Goal: Task Accomplishment & Management: Use online tool/utility

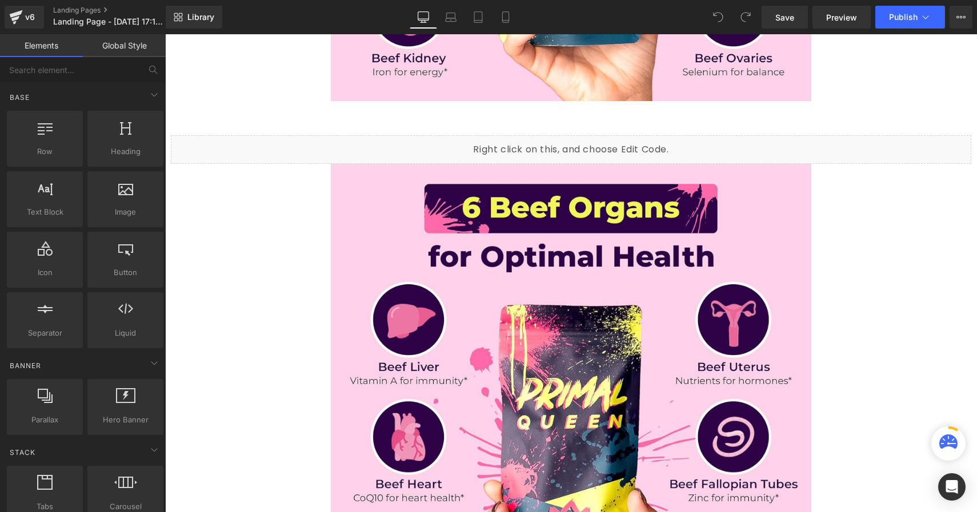
scroll to position [1044, 0]
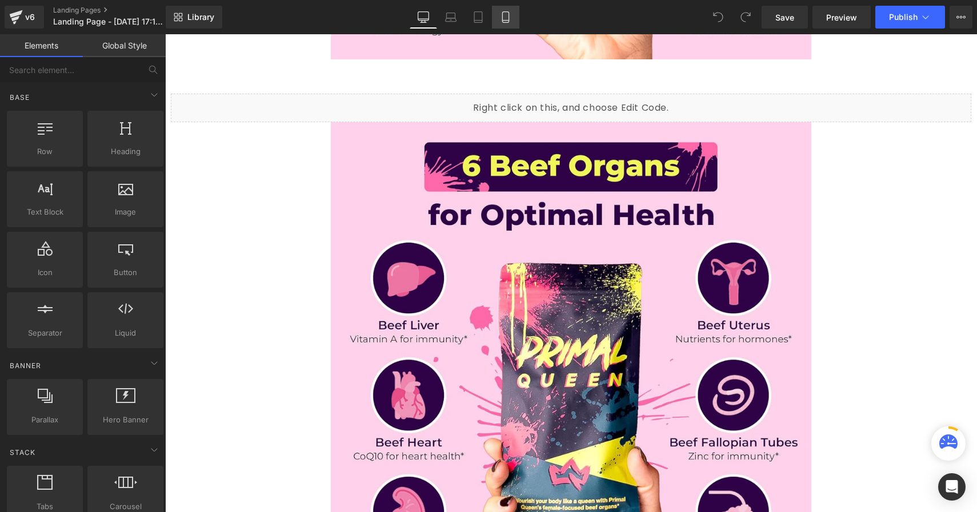
click at [505, 19] on icon at bounding box center [505, 16] width 11 height 11
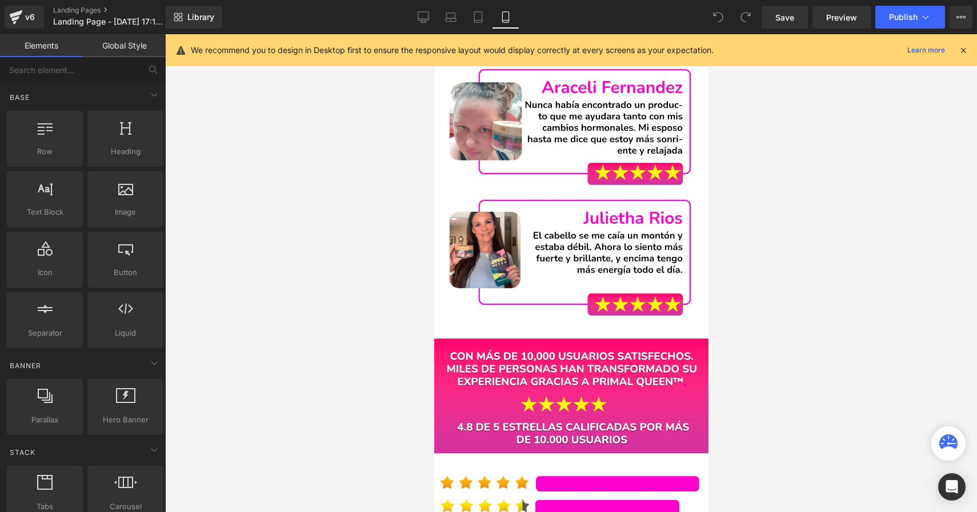
click at [541, 215] on img at bounding box center [571, 116] width 274 height 868
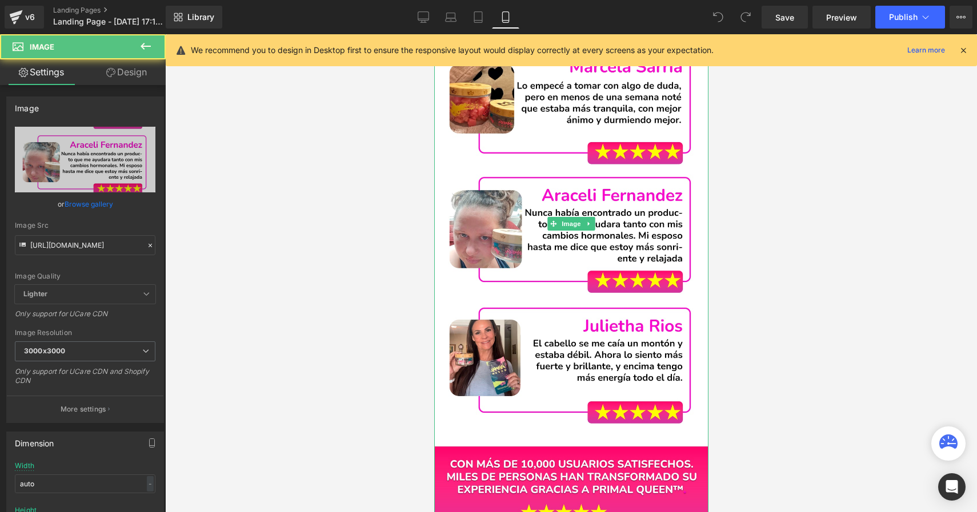
scroll to position [3821, 0]
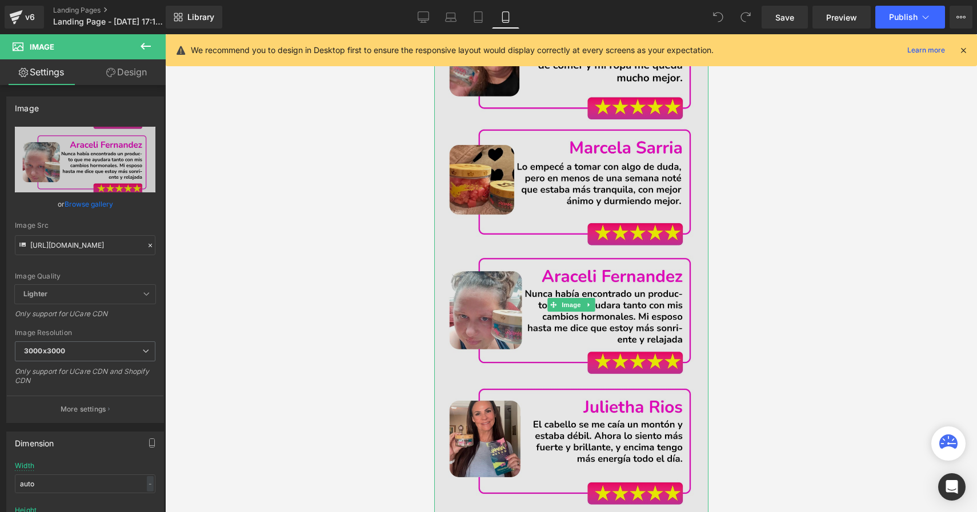
drag, startPoint x: 958, startPoint y: 362, endPoint x: 524, endPoint y: 328, distance: 435.0
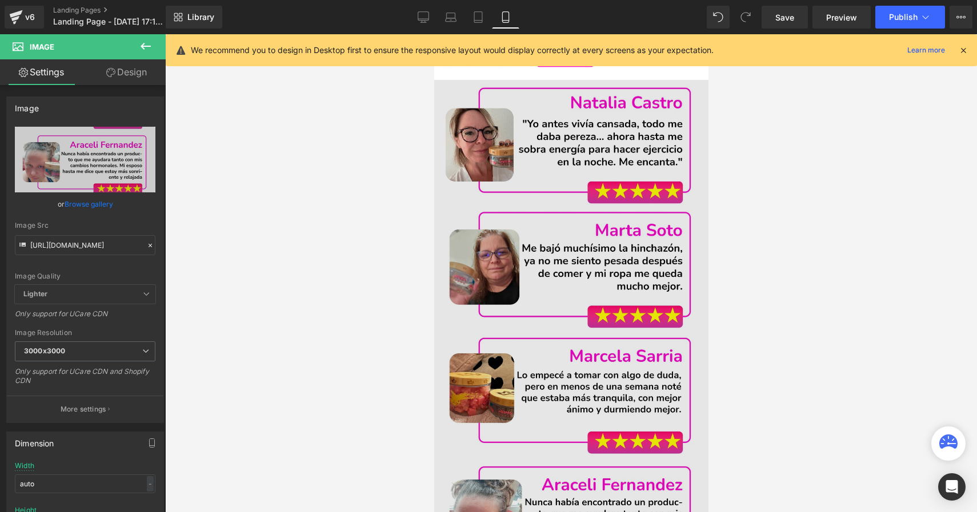
click at [555, 336] on img at bounding box center [571, 514] width 274 height 868
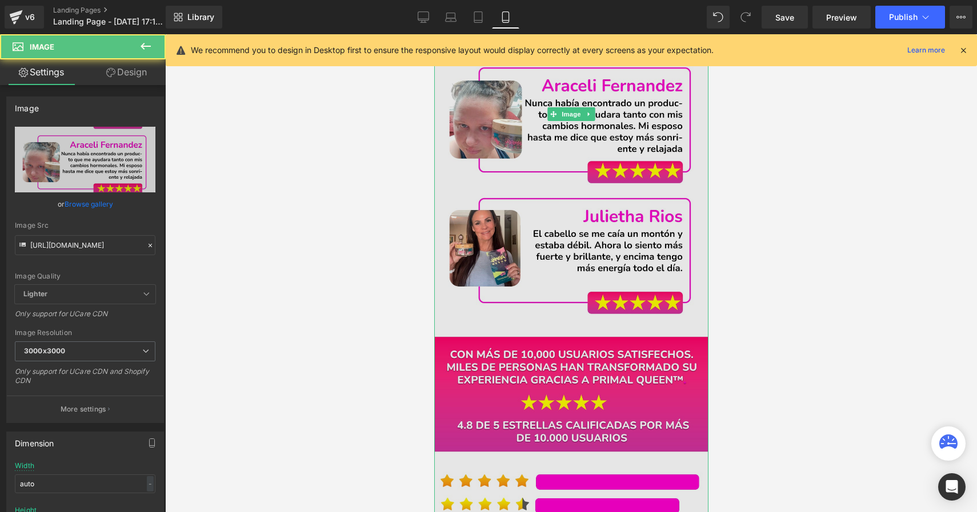
scroll to position [5116, 0]
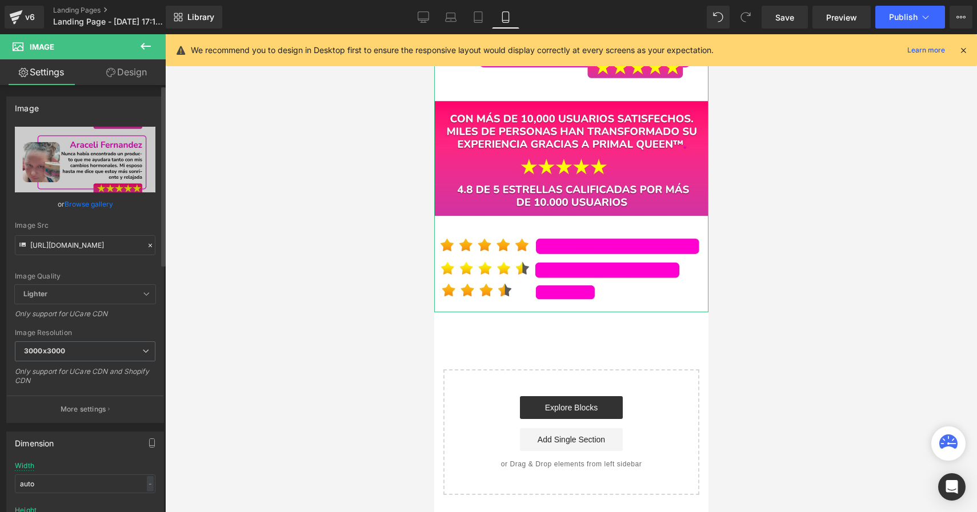
click at [146, 246] on icon at bounding box center [150, 246] width 8 height 8
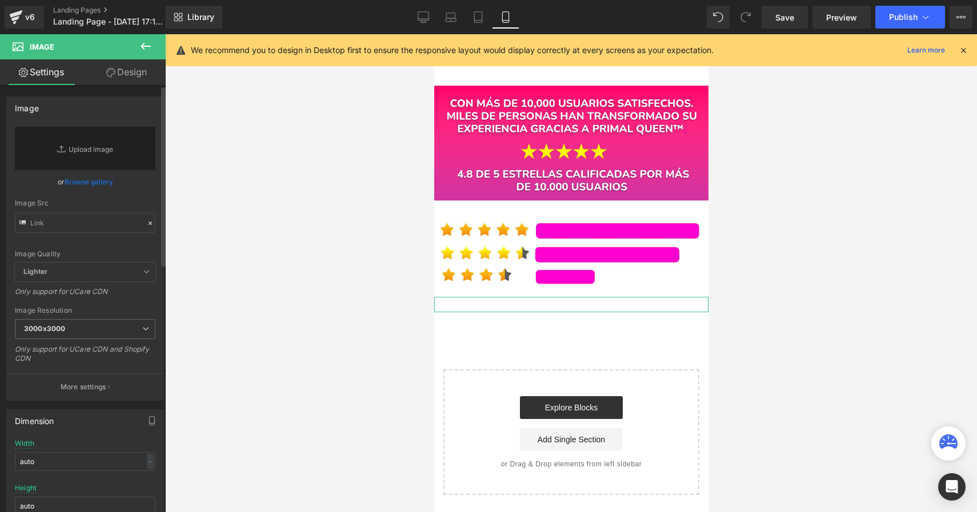
scroll to position [4263, 0]
click at [106, 225] on input "text" at bounding box center [85, 223] width 141 height 20
paste input "[URL][DOMAIN_NAME]"
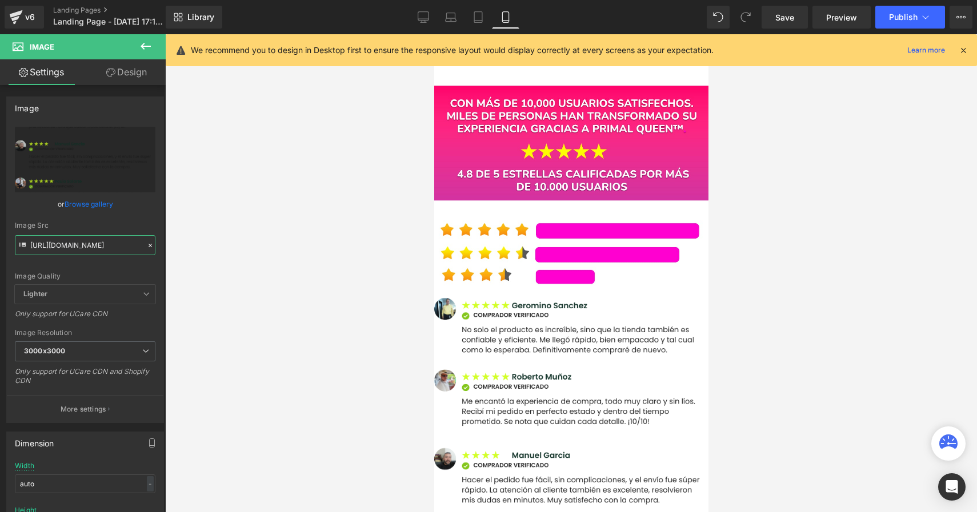
scroll to position [4626, 0]
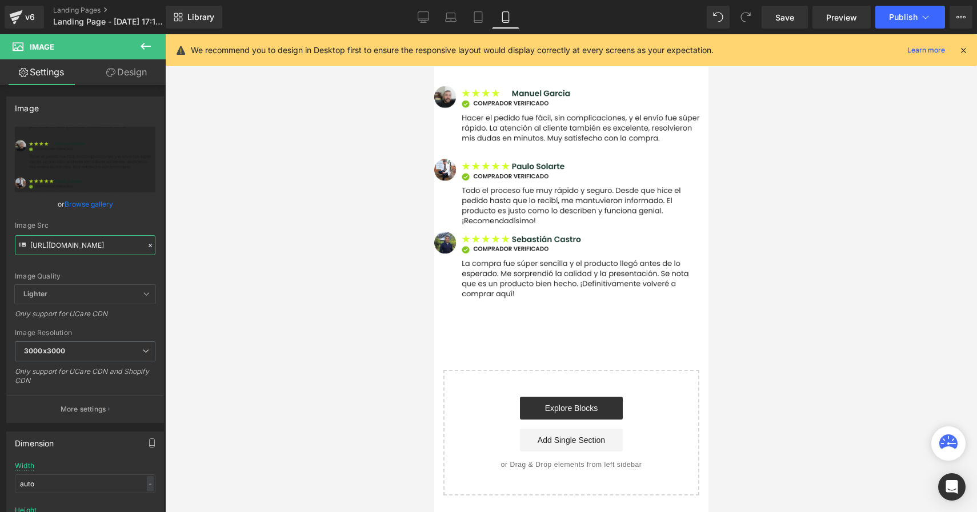
type input "[URL][DOMAIN_NAME]"
click at [249, 246] on div at bounding box center [571, 273] width 812 height 478
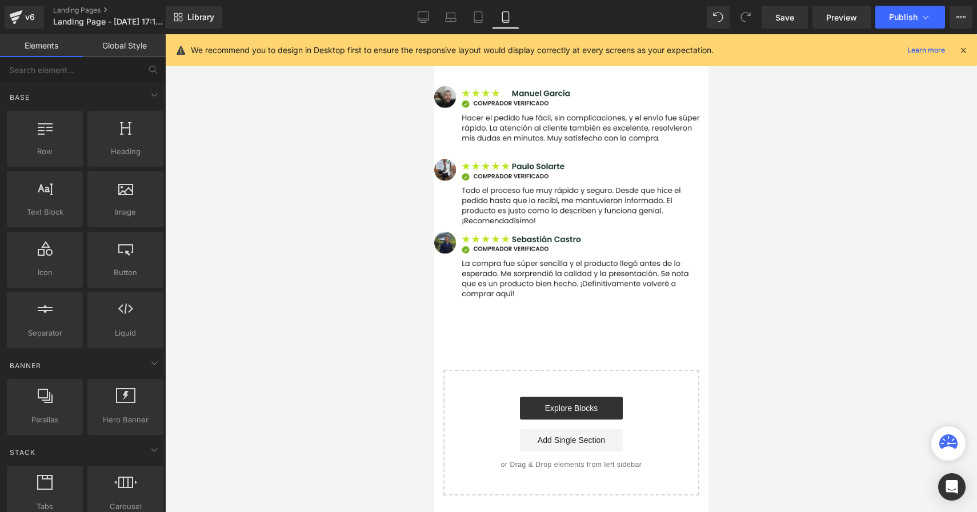
click at [535, 217] on img at bounding box center [571, 124] width 274 height 378
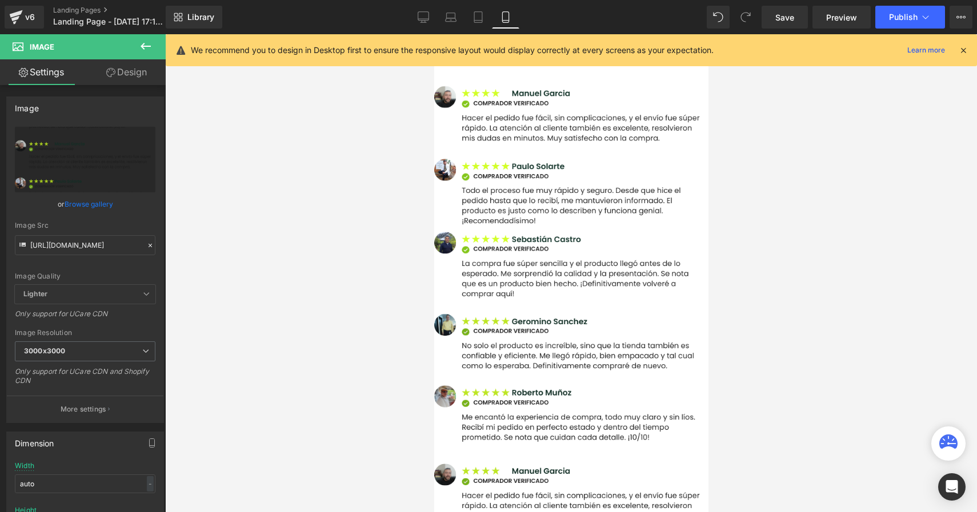
click at [507, 381] on img at bounding box center [571, 502] width 274 height 378
click at [140, 247] on input "[URL][DOMAIN_NAME]" at bounding box center [85, 245] width 141 height 20
click at [146, 247] on icon at bounding box center [150, 246] width 8 height 8
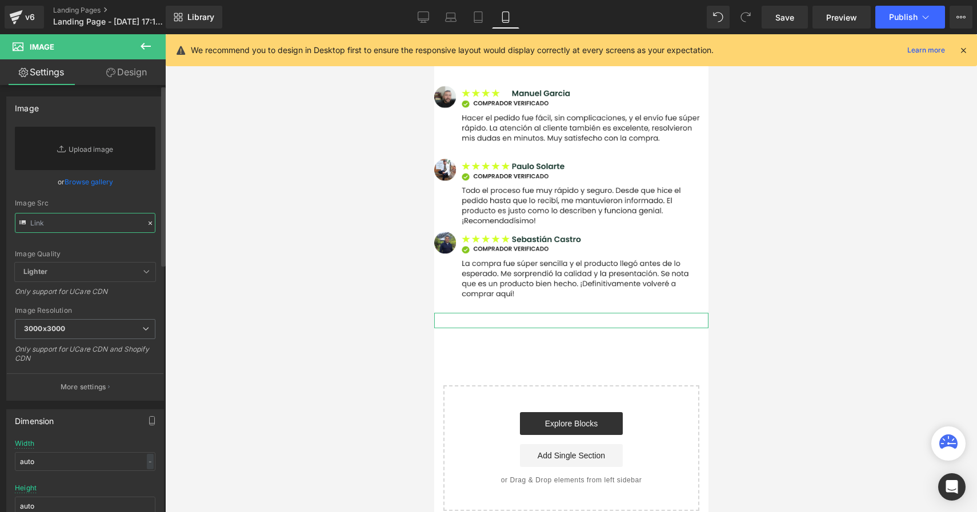
click at [119, 224] on input "text" at bounding box center [85, 223] width 141 height 20
paste input "[URL][DOMAIN_NAME]"
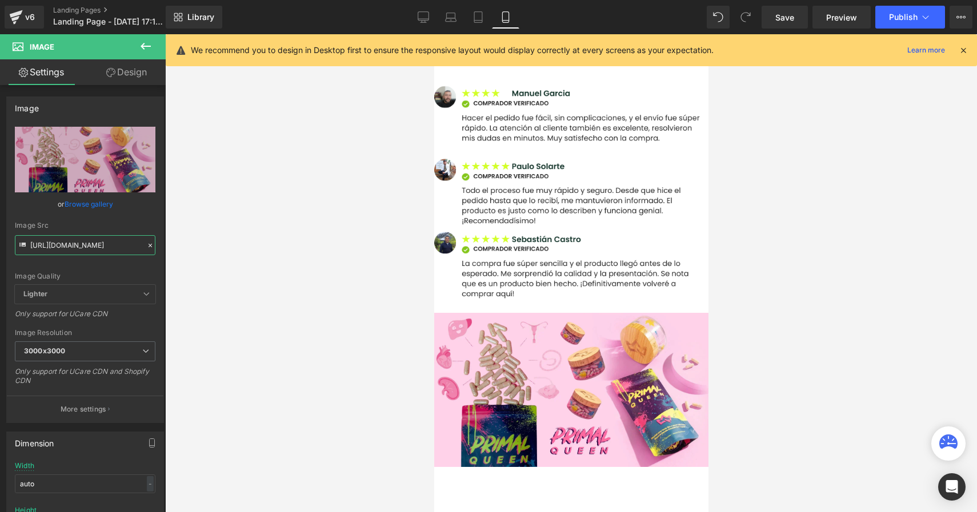
type input "[URL][DOMAIN_NAME]"
click at [336, 284] on div at bounding box center [571, 273] width 812 height 478
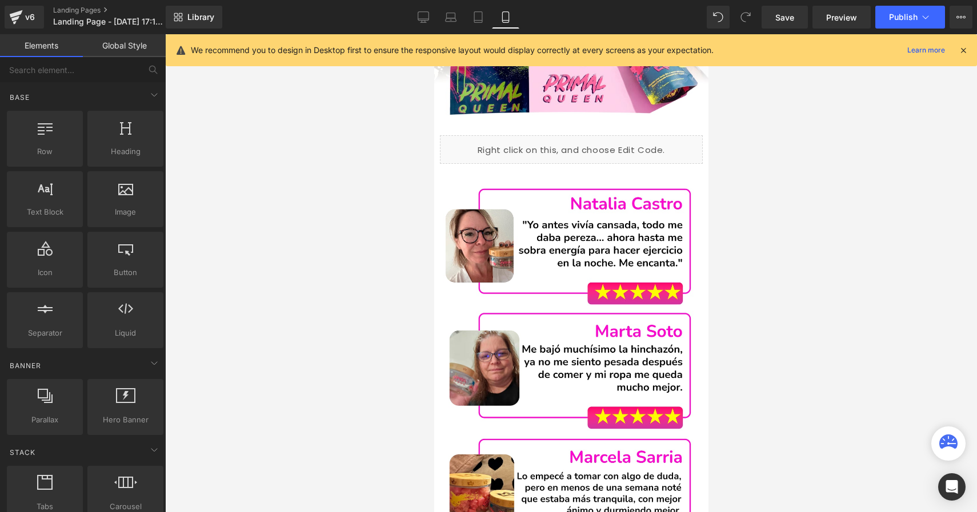
scroll to position [3430, 0]
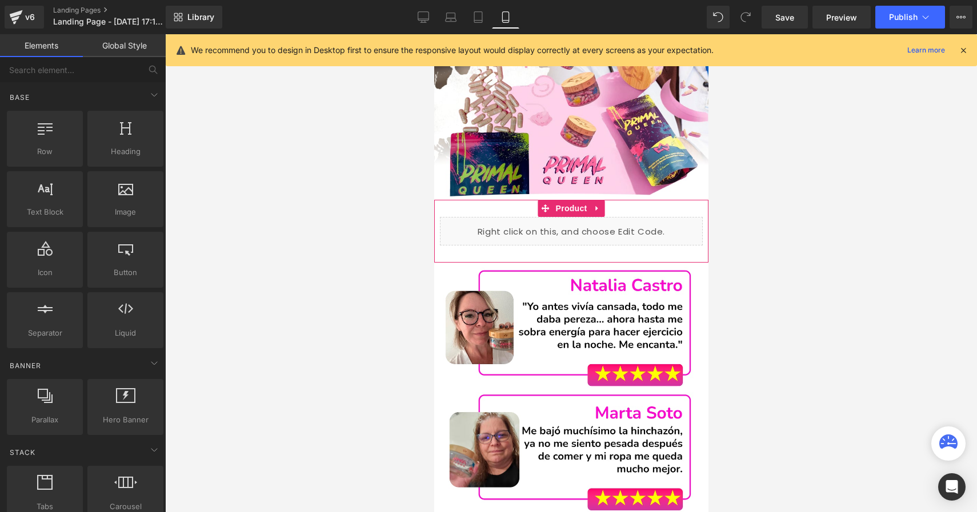
click at [640, 208] on div "Liquid Sale Off (P) Image Add To Cart (P) Cart Button Product" at bounding box center [571, 231] width 274 height 63
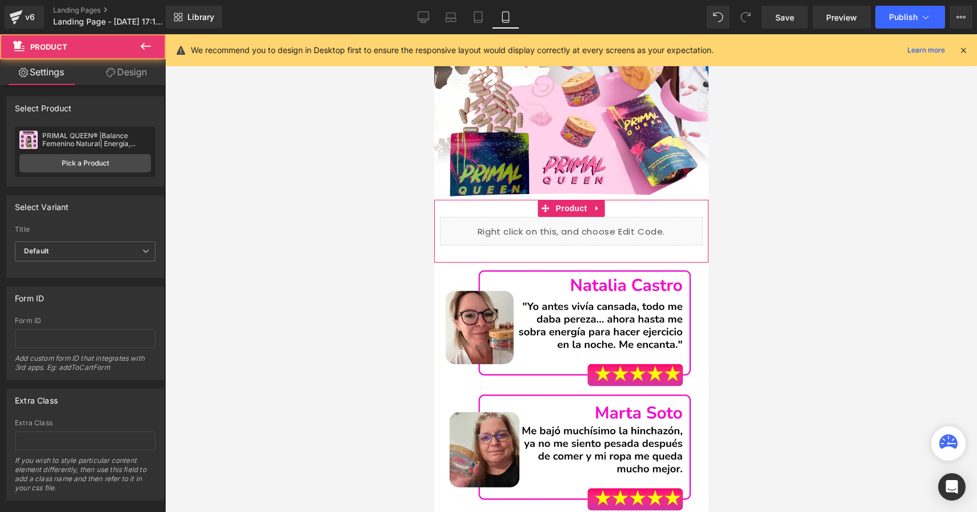
click at [640, 208] on div "Liquid Sale Off (P) Image Add To Cart (P) Cart Button Product" at bounding box center [571, 231] width 274 height 63
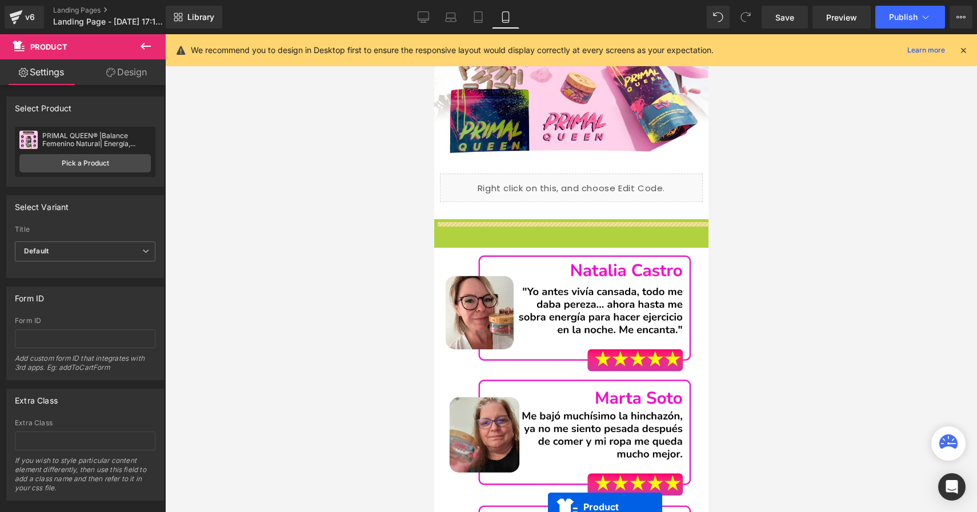
scroll to position [3483, 0]
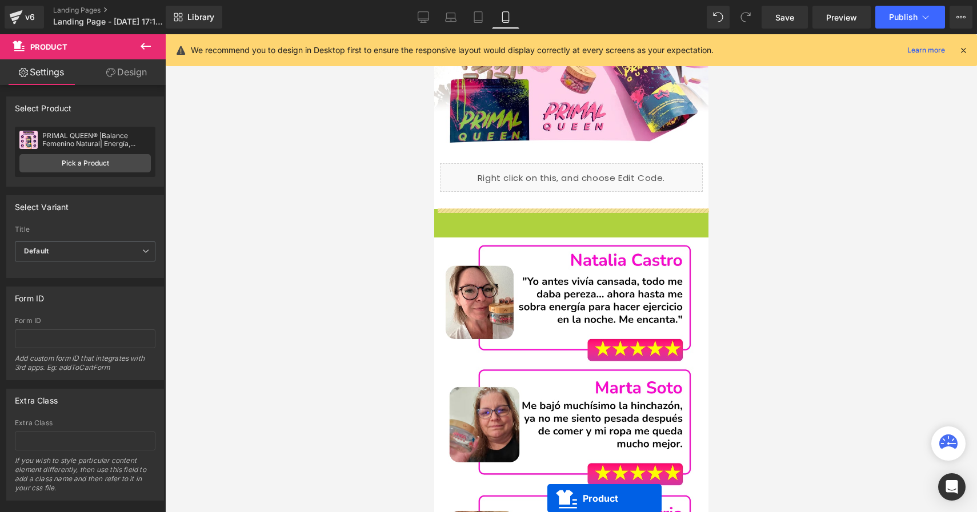
drag, startPoint x: 562, startPoint y: 270, endPoint x: 545, endPoint y: 524, distance: 254.3
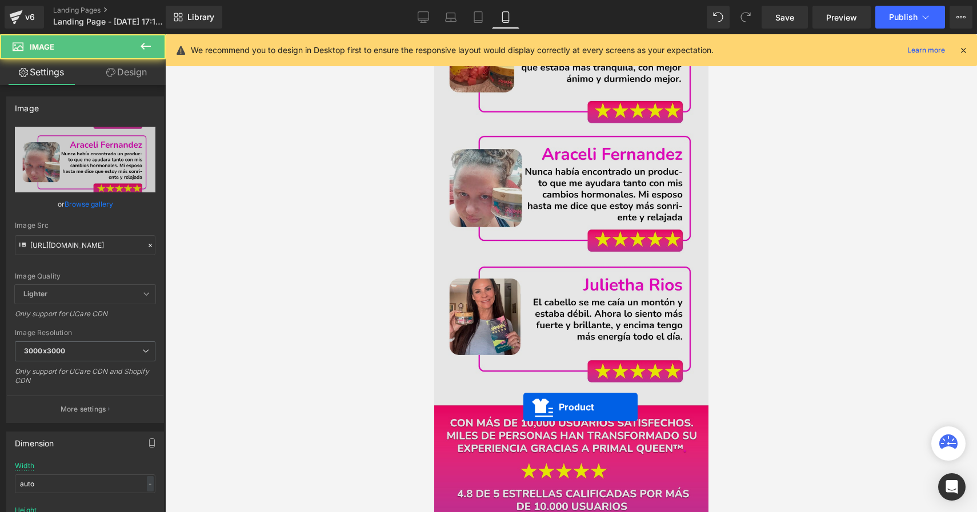
click at [523, 407] on img at bounding box center [571, 183] width 274 height 868
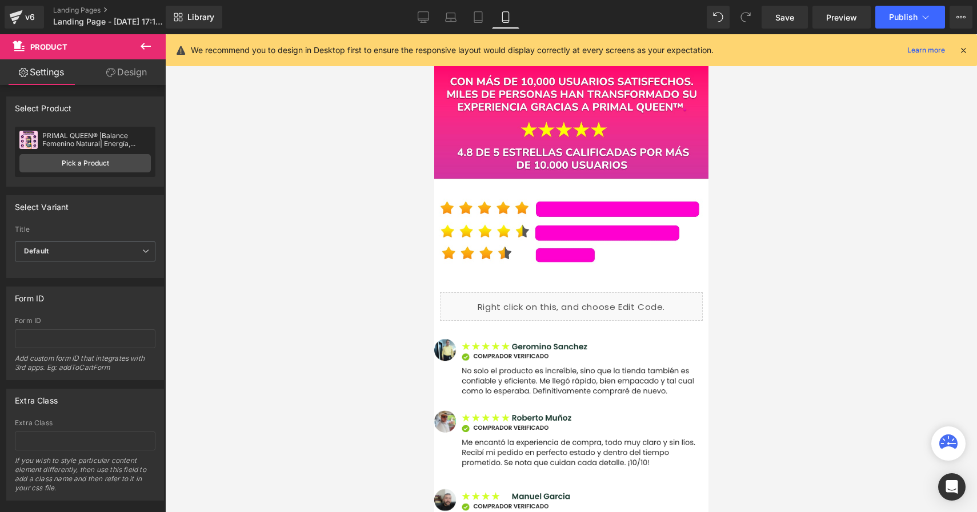
scroll to position [4282, 0]
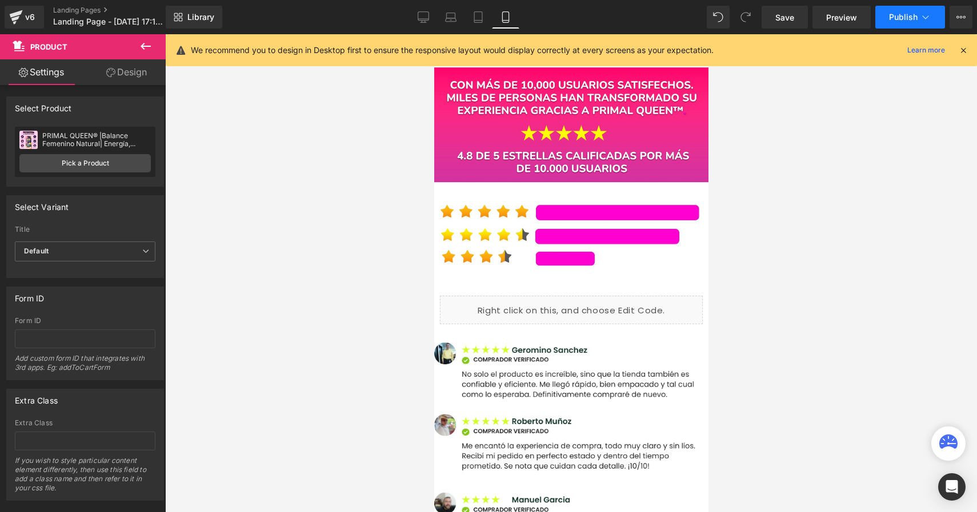
click at [895, 21] on span "Publish" at bounding box center [903, 17] width 29 height 9
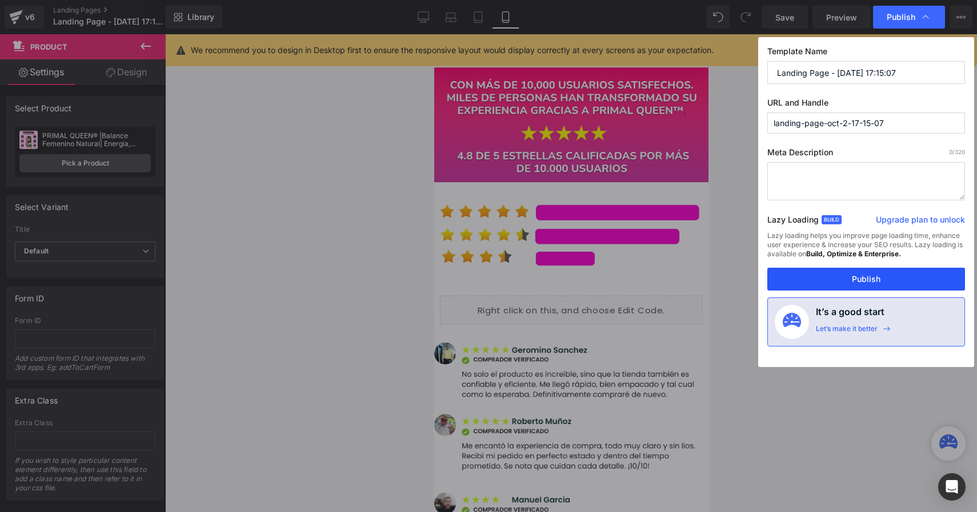
click at [851, 278] on button "Publish" at bounding box center [866, 279] width 198 height 23
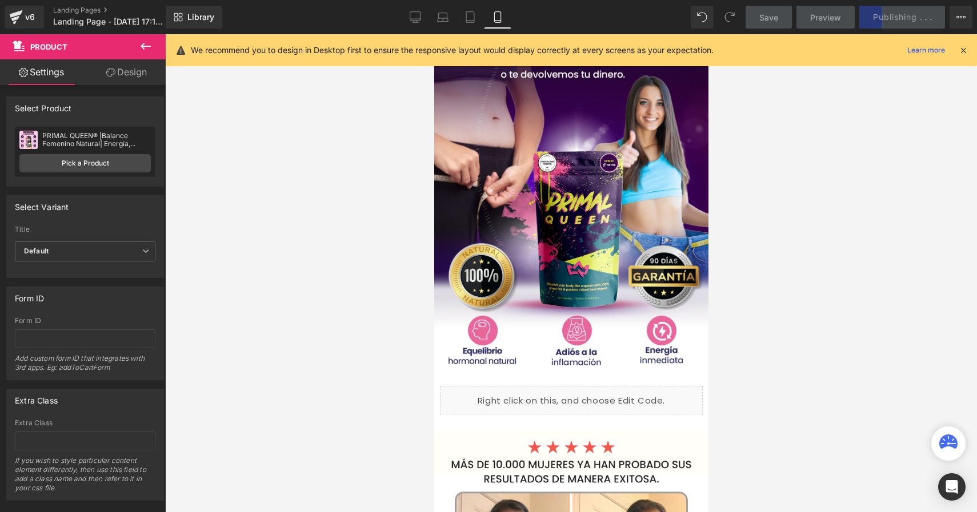
scroll to position [0, 0]
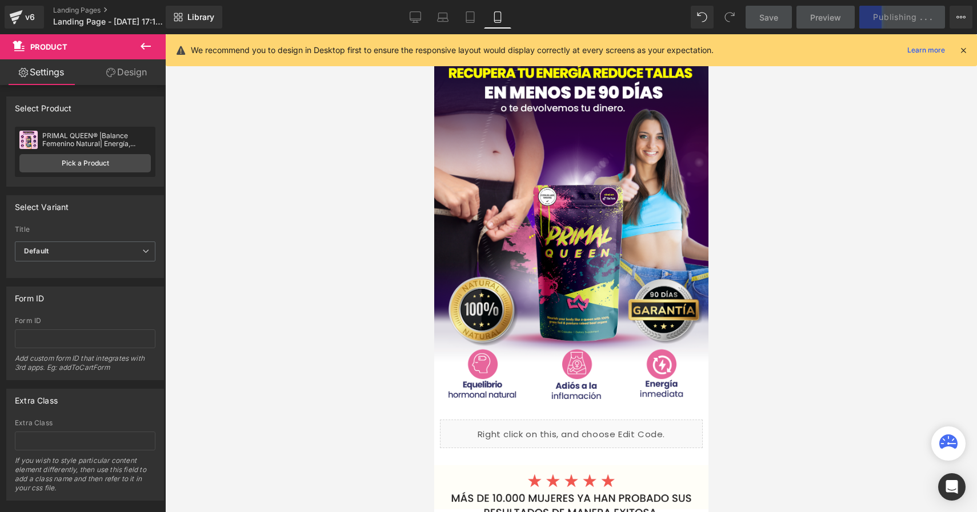
click at [967, 53] on icon at bounding box center [963, 50] width 10 height 10
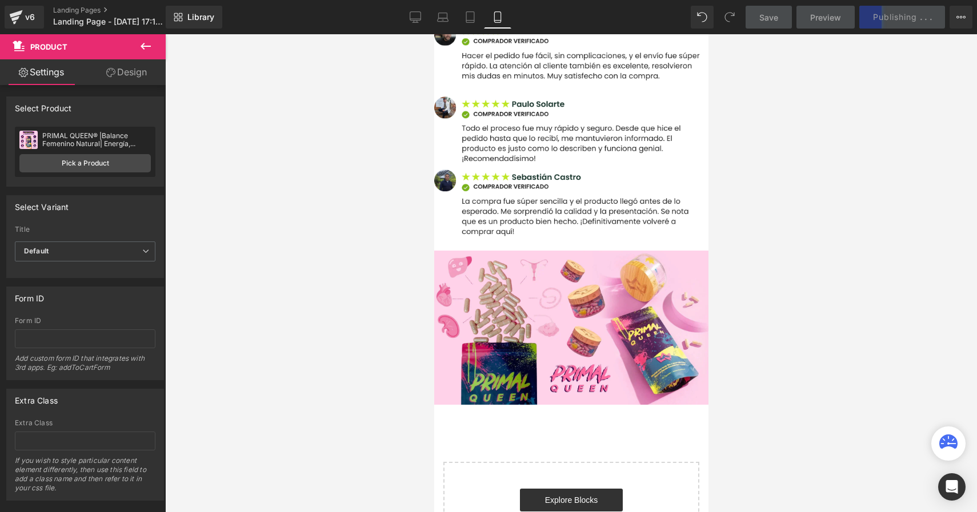
scroll to position [4732, 0]
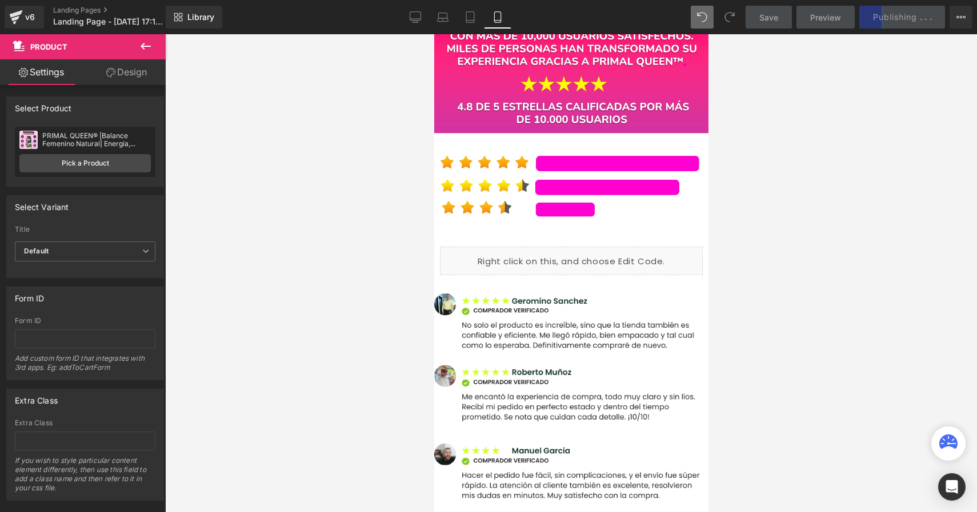
click at [896, 13] on div "Save Preview Publishing . . . Scheduled Upgrade Plan View Live Page View with c…" at bounding box center [859, 17] width 237 height 23
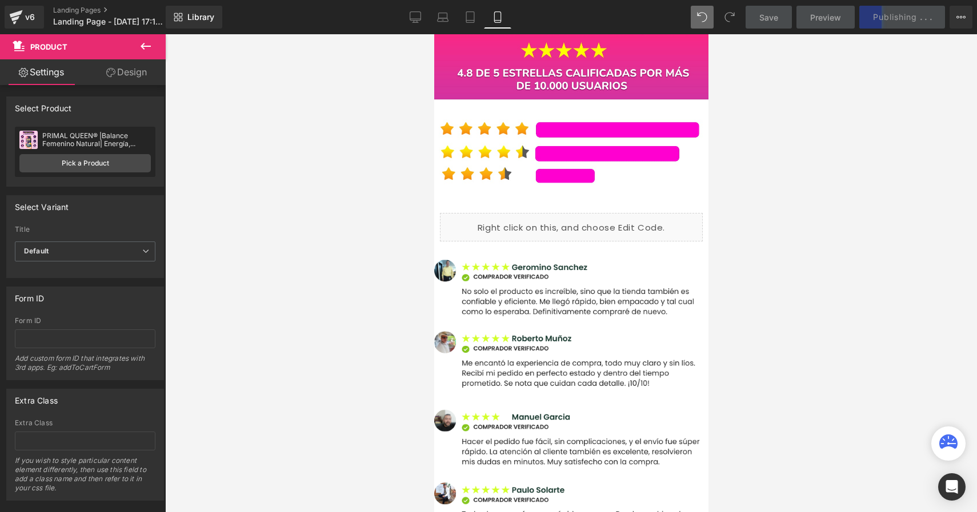
click at [896, 13] on div "Save Preview Publishing . . . Scheduled Upgrade Plan View Live Page View with c…" at bounding box center [859, 17] width 237 height 23
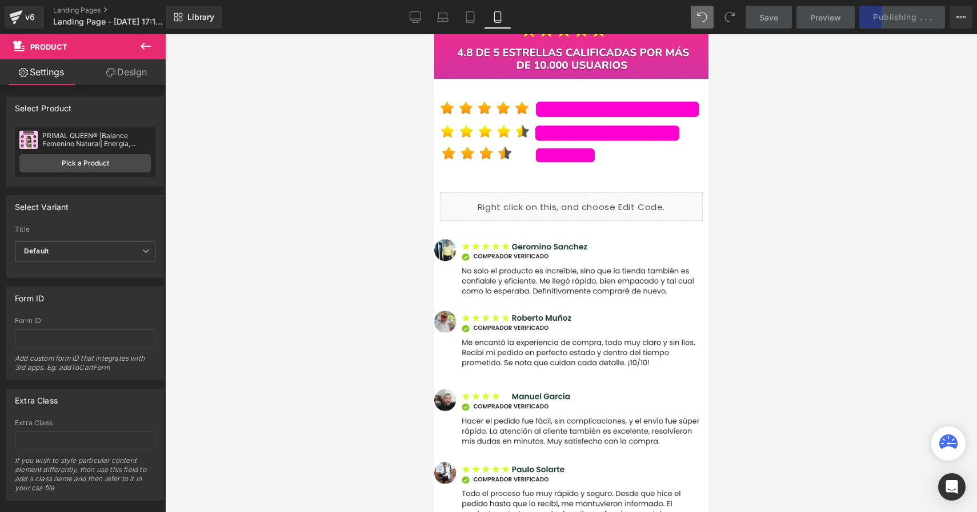
scroll to position [4384, 0]
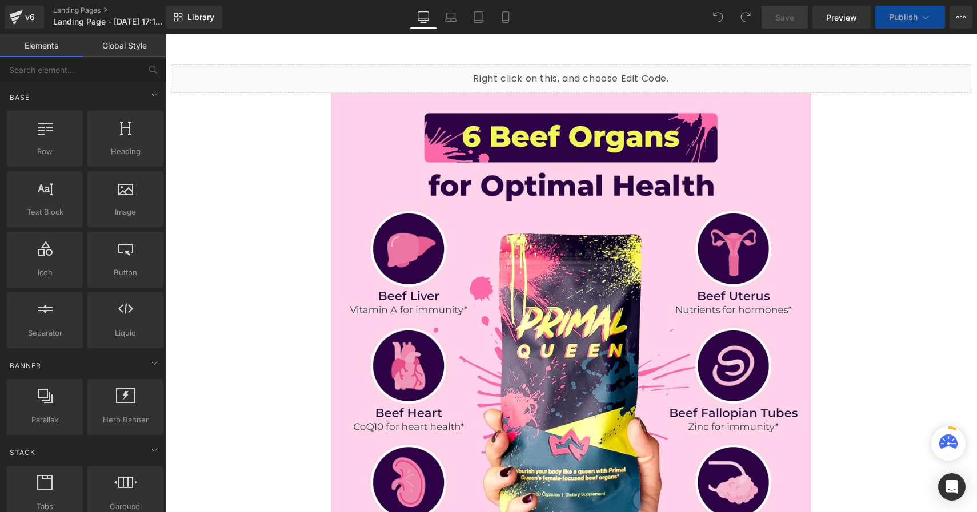
scroll to position [716, 0]
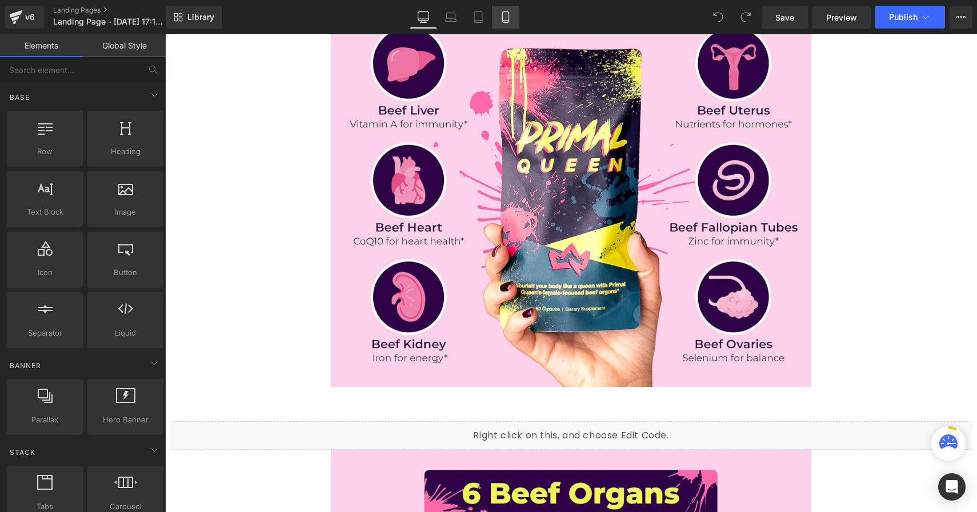
click at [504, 14] on icon at bounding box center [505, 16] width 11 height 11
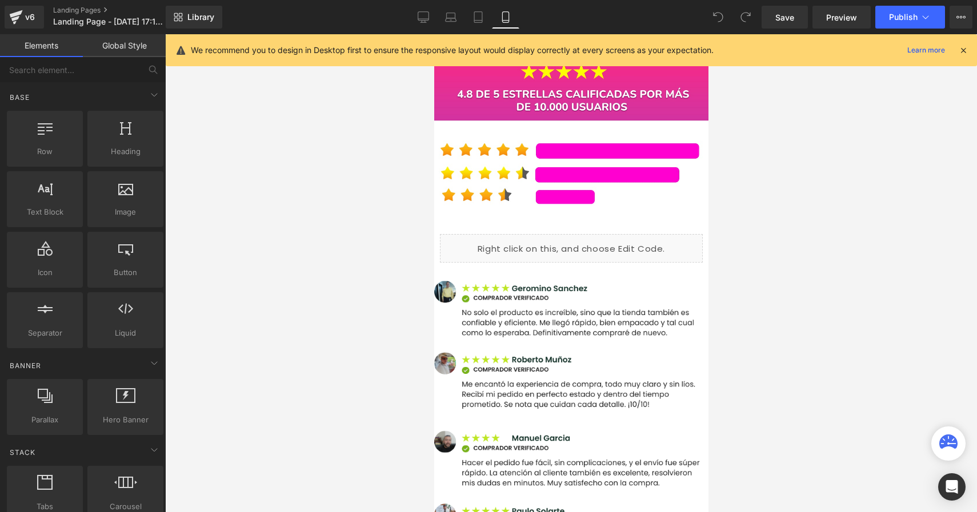
scroll to position [4336, 0]
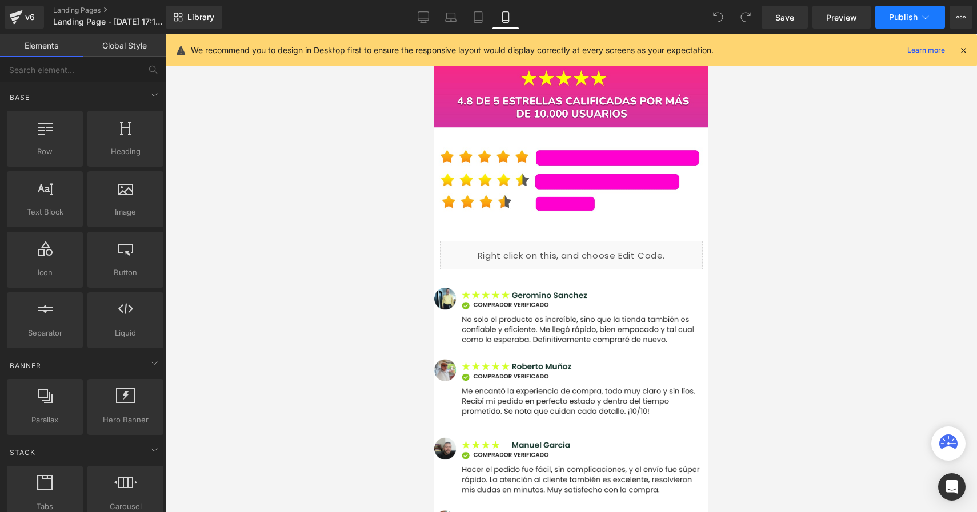
click at [900, 8] on button "Publish" at bounding box center [910, 17] width 70 height 23
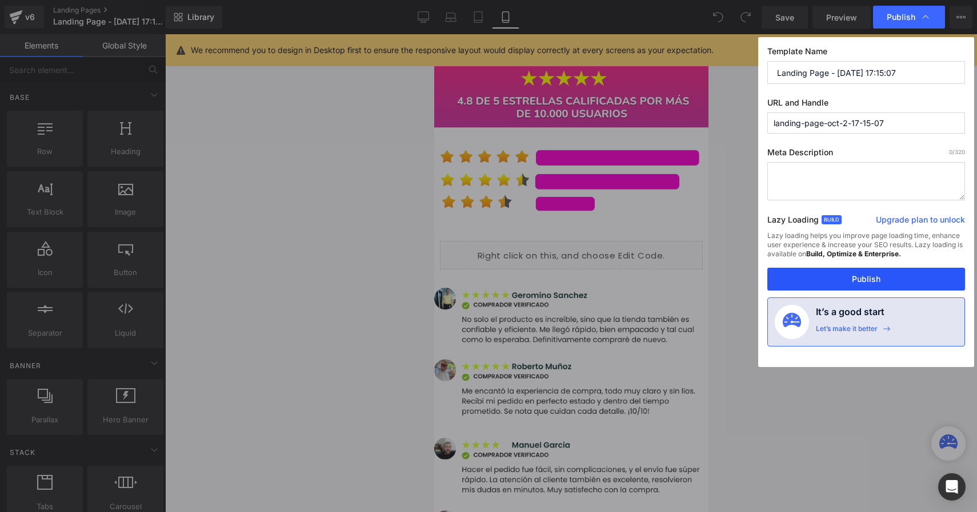
click at [850, 285] on button "Publish" at bounding box center [866, 279] width 198 height 23
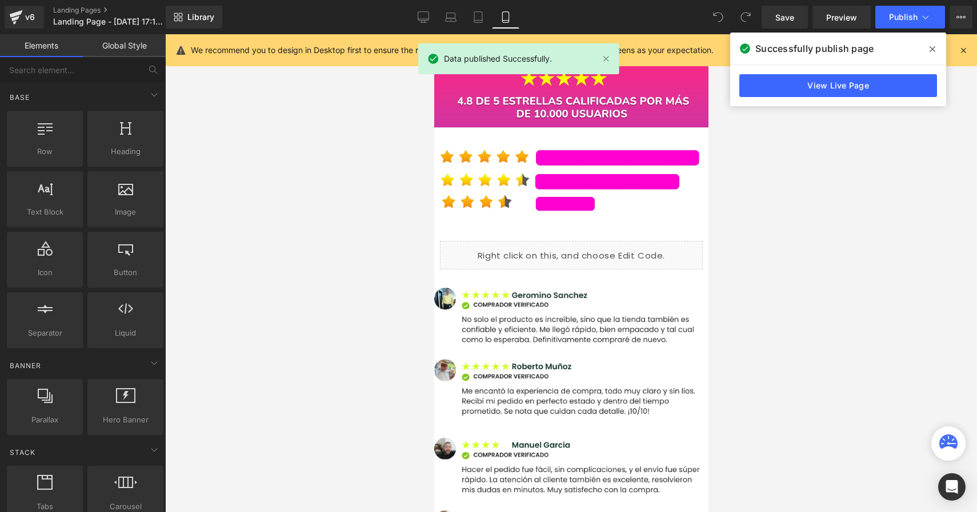
click at [964, 57] on div "We recommend you to design in Desktop first to ensure the responsive layout wou…" at bounding box center [571, 50] width 811 height 32
click at [875, 86] on link "View Live Page" at bounding box center [838, 85] width 198 height 23
